Goal: Navigation & Orientation: Find specific page/section

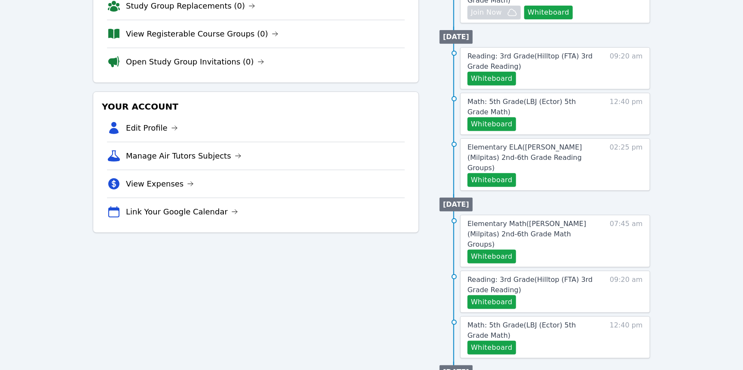
scroll to position [155, 0]
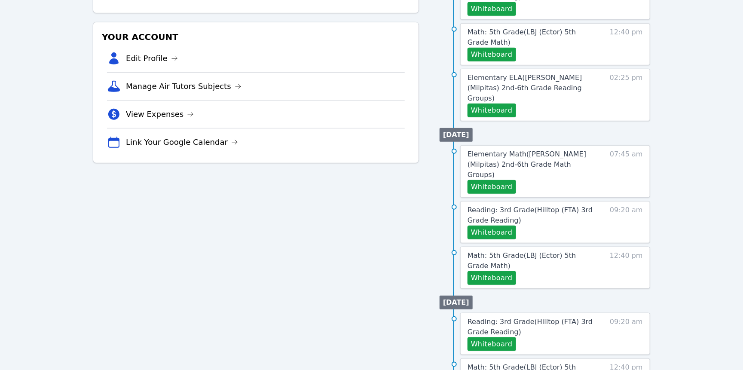
scroll to position [224, 0]
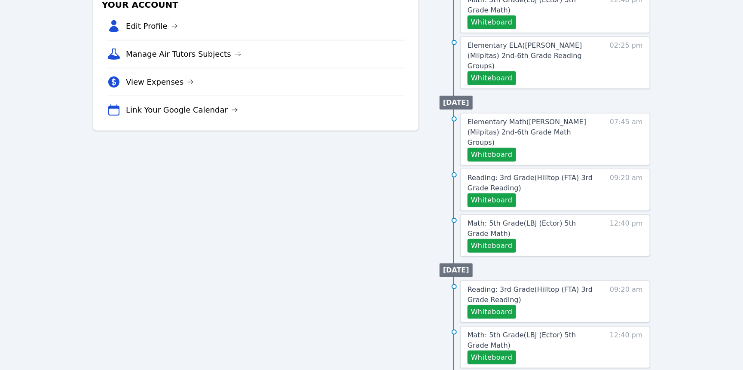
scroll to position [273, 0]
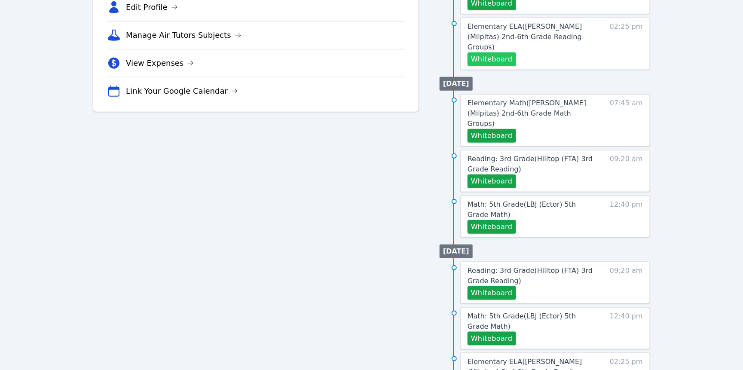
click at [516, 66] on button "Whiteboard" at bounding box center [492, 59] width 49 height 14
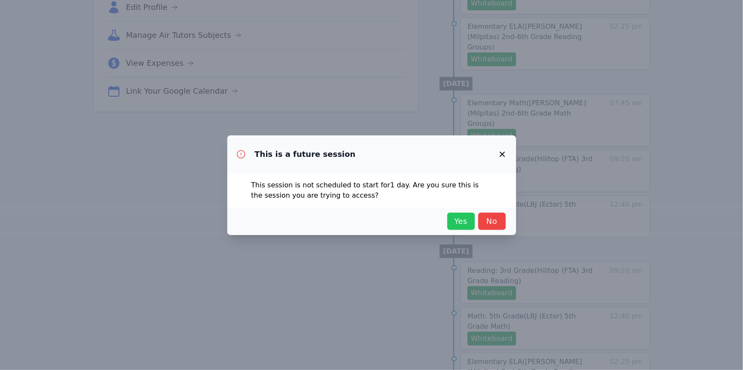
click at [471, 224] on span "Yes" at bounding box center [461, 221] width 19 height 12
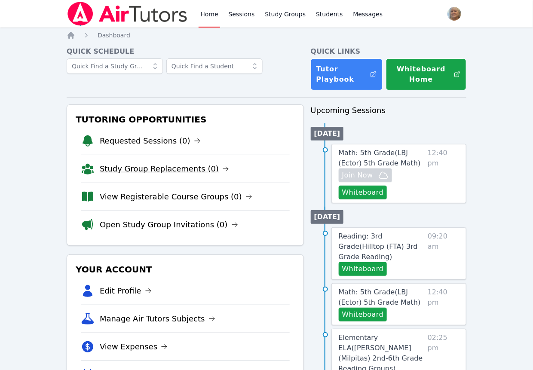
click at [183, 175] on link "Study Group Replacements (0)" at bounding box center [164, 169] width 129 height 12
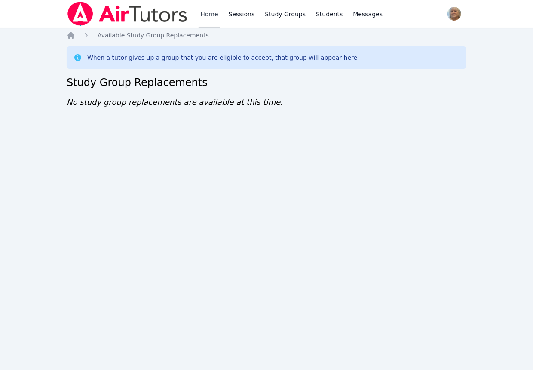
drag, startPoint x: 241, startPoint y: 18, endPoint x: 234, endPoint y: 31, distance: 14.8
click at [220, 18] on link "Home" at bounding box center [209, 14] width 21 height 28
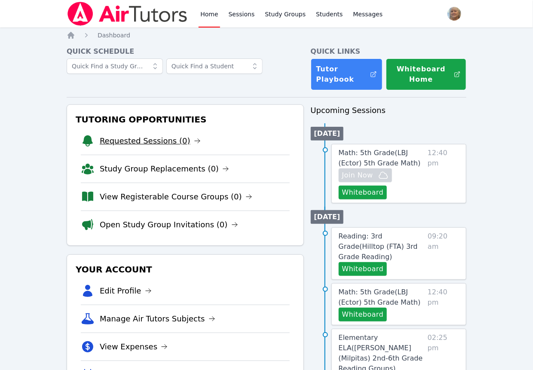
click at [156, 147] on link "Requested Sessions (0)" at bounding box center [150, 141] width 101 height 12
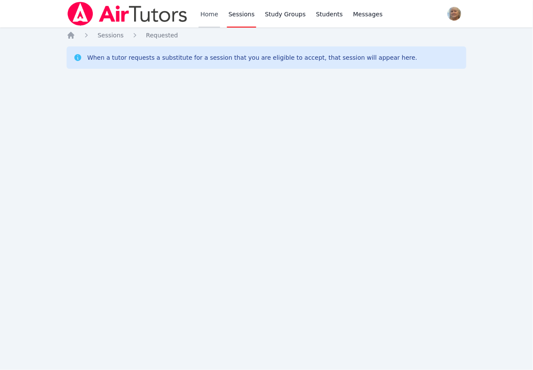
click at [220, 12] on link "Home" at bounding box center [209, 14] width 21 height 28
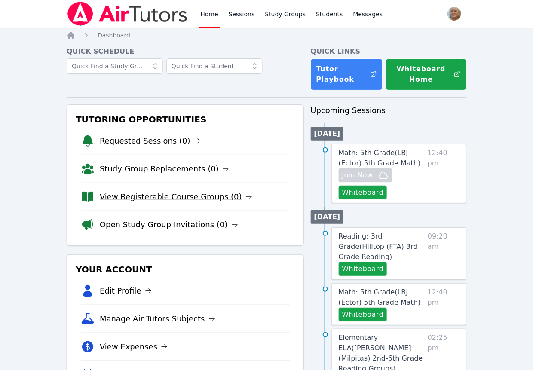
click at [195, 203] on link "View Registerable Course Groups (0)" at bounding box center [176, 197] width 153 height 12
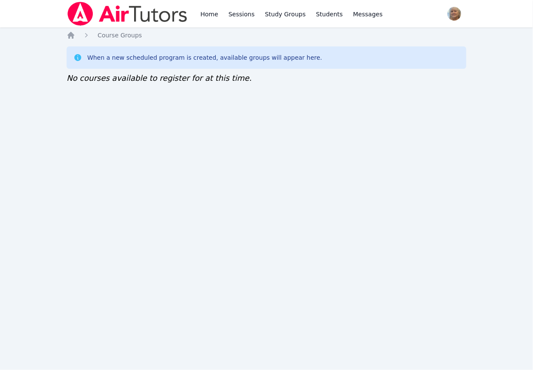
click at [433, 157] on div "Home Sessions Study Groups Students Messages Open user menu Winifred Edwards Op…" at bounding box center [266, 185] width 533 height 370
click at [220, 16] on link "Home" at bounding box center [209, 14] width 21 height 28
